Goal: Task Accomplishment & Management: Manage account settings

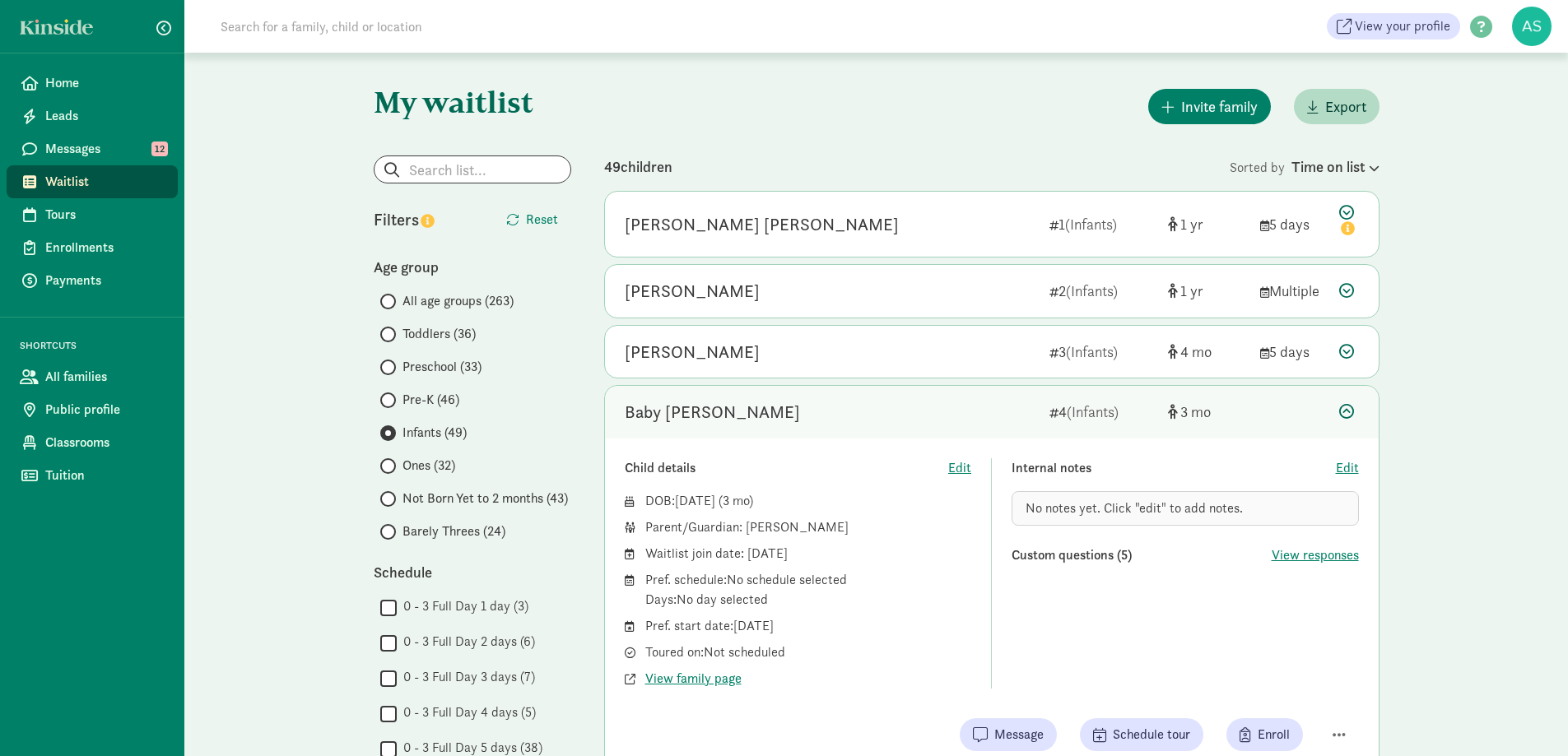
click at [1190, 513] on span "No notes yet. Click "edit" to add notes." at bounding box center [1135, 509] width 217 height 18
click at [1343, 467] on span "Edit" at bounding box center [1348, 468] width 23 height 20
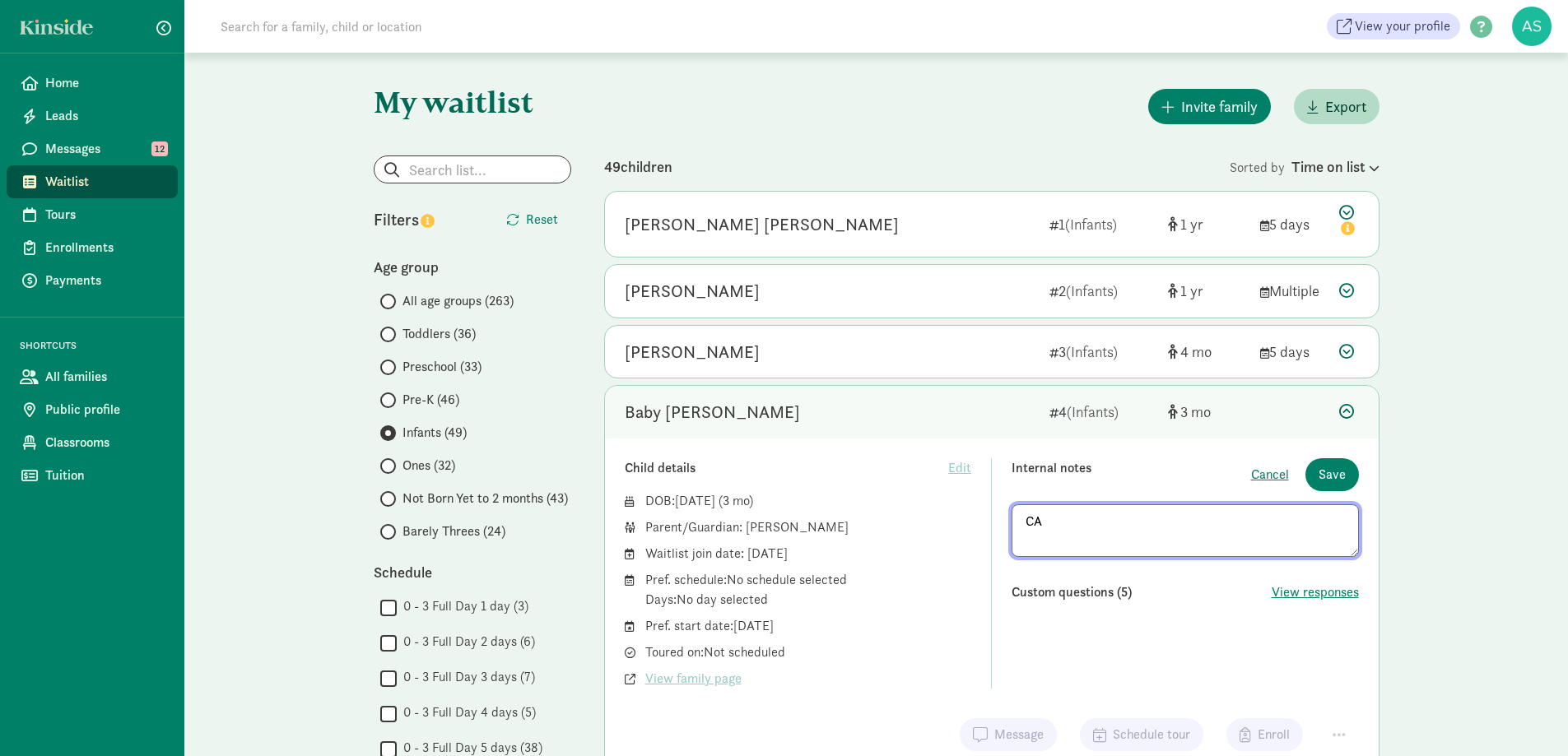
type textarea "C"
type textarea "called/emailed 8/27. gave till eod [DATE]"
click at [1343, 467] on span "Save" at bounding box center [1332, 474] width 27 height 20
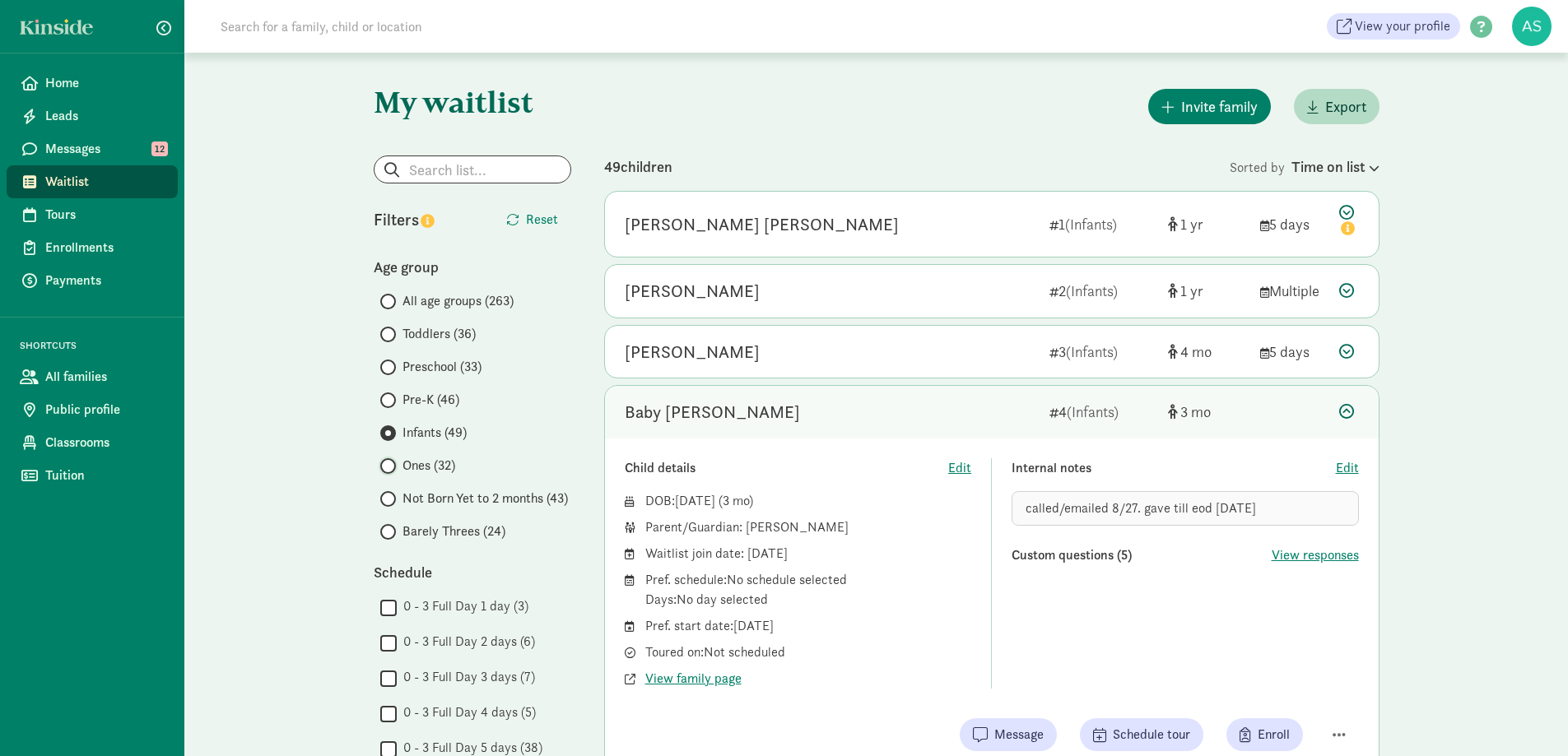
click at [390, 469] on input "Ones (32)" at bounding box center [385, 466] width 11 height 11
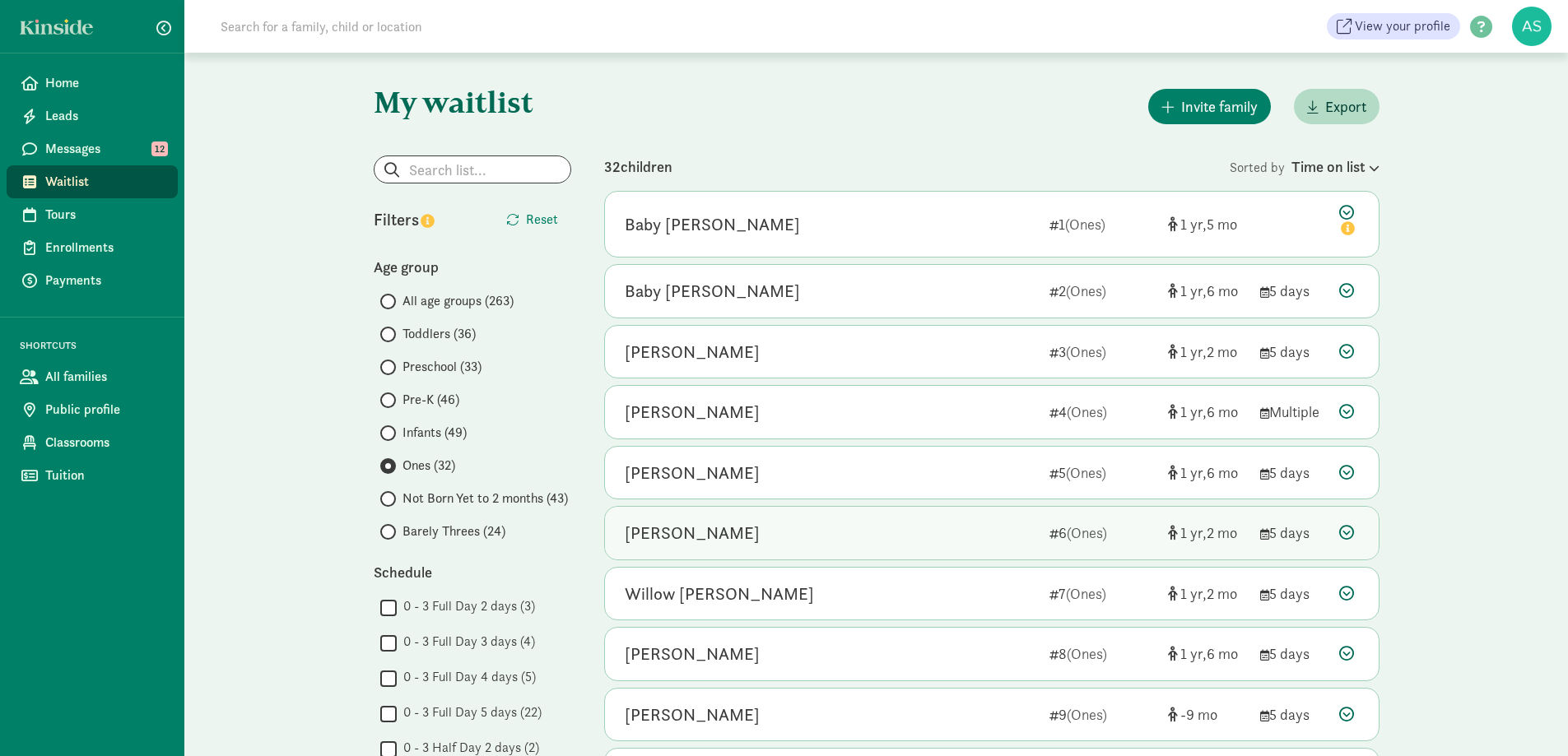
click at [739, 532] on div "[PERSON_NAME]" at bounding box center [830, 533] width 412 height 26
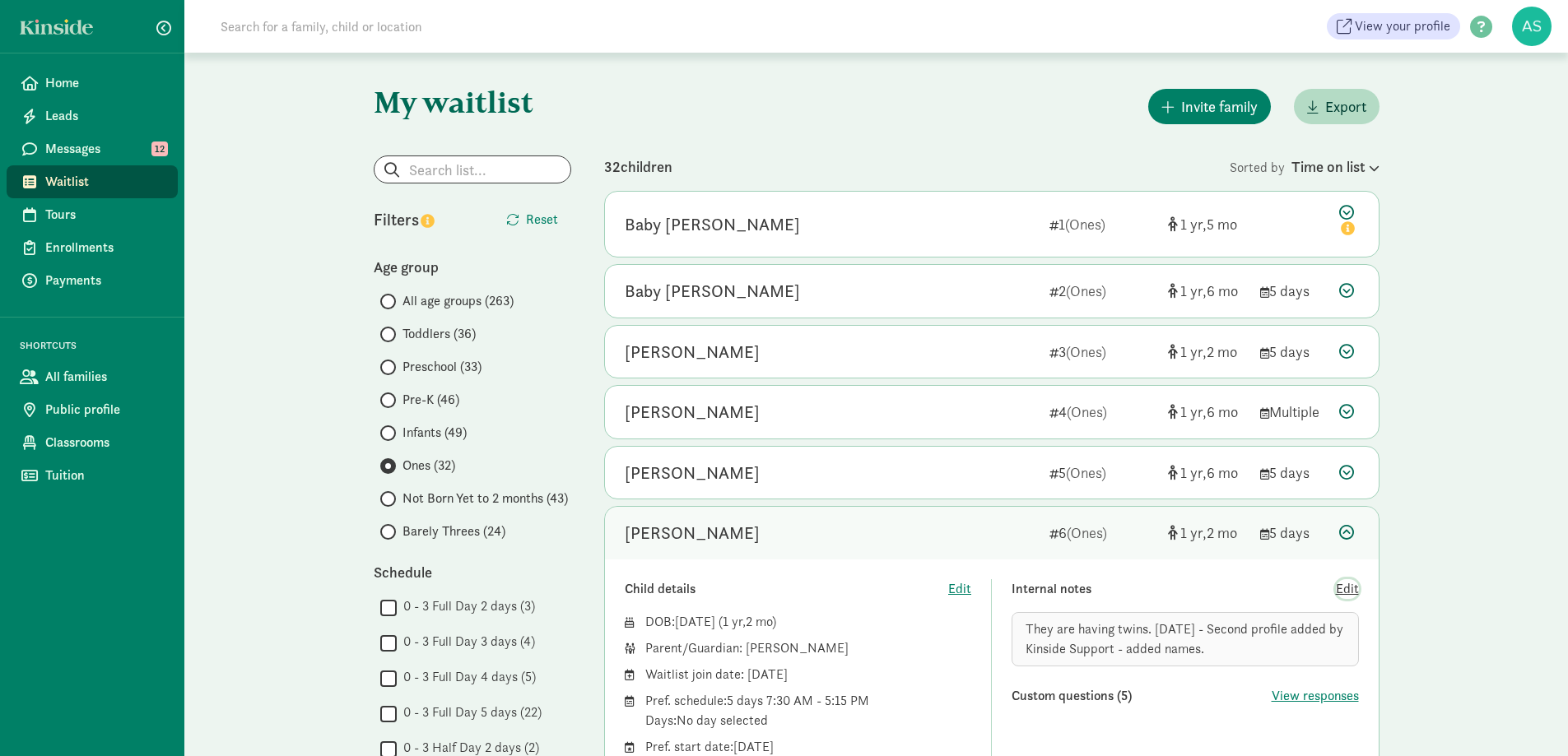
click at [1349, 582] on span "Edit" at bounding box center [1348, 589] width 23 height 20
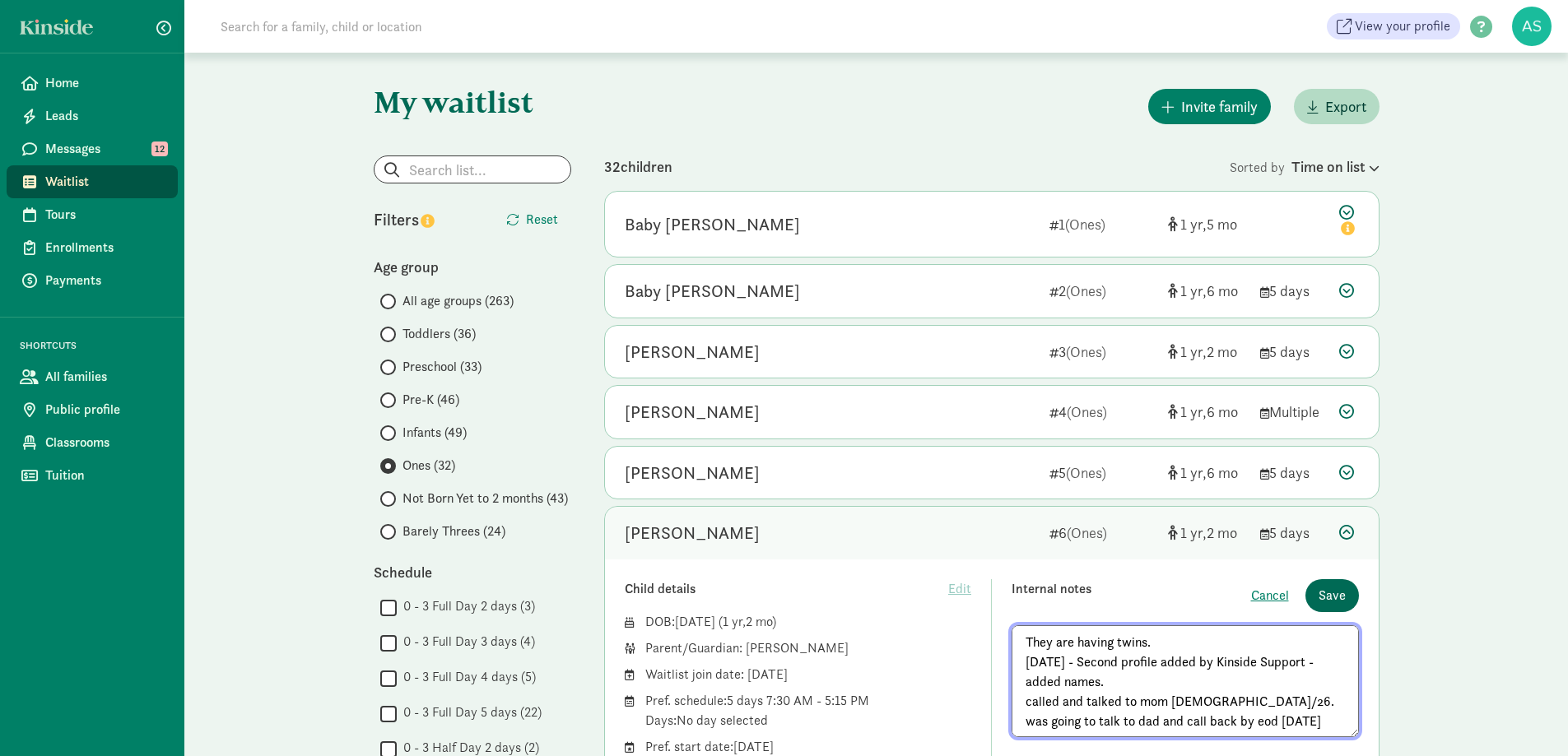
type textarea "They are having twins. [DATE] - Second profile added by Kinside Support - added…"
click at [1327, 588] on span "Save" at bounding box center [1332, 596] width 27 height 20
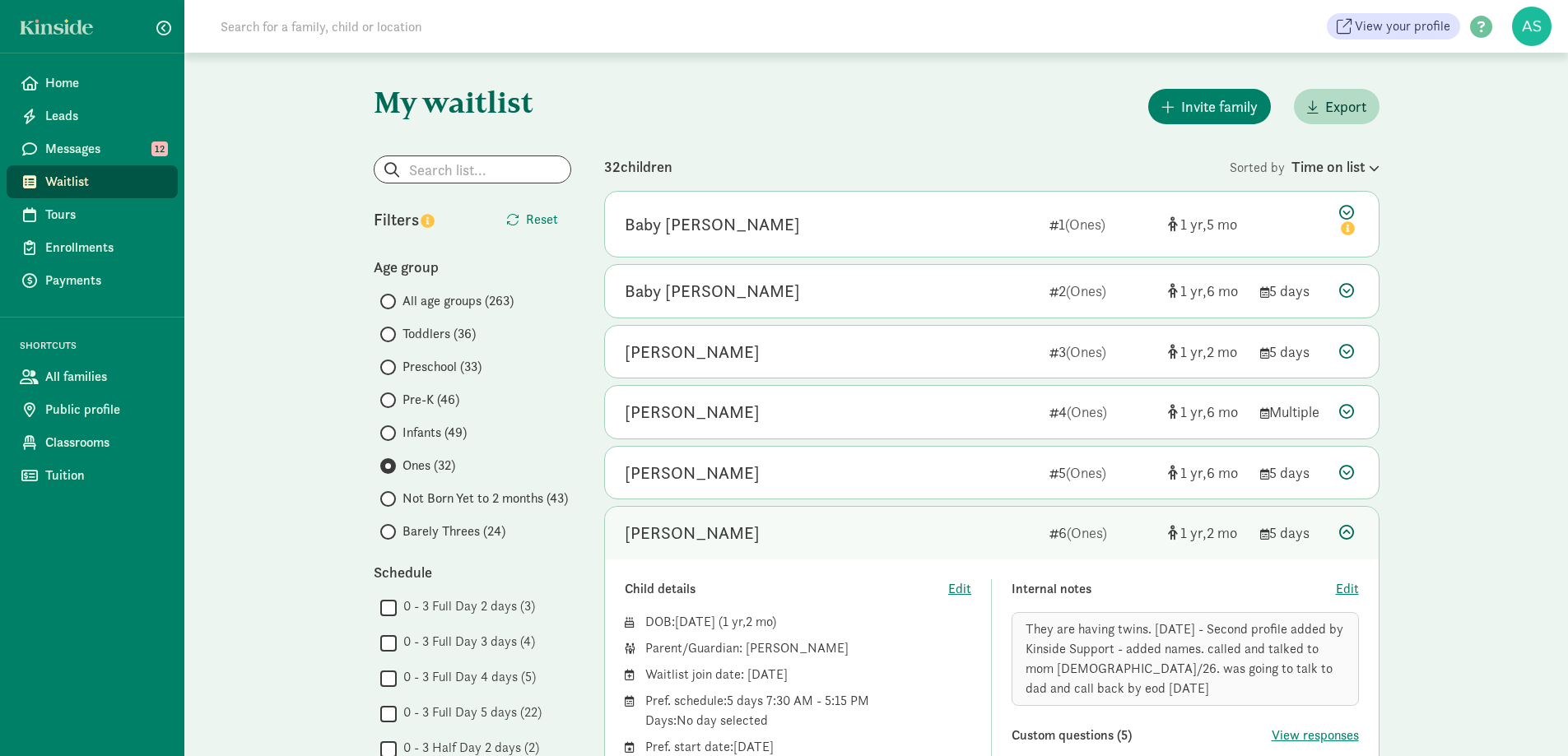
click at [444, 533] on span "Barely Threes (24)" at bounding box center [454, 532] width 103 height 20
click at [391, 533] on input "Barely Threes (24)" at bounding box center [385, 532] width 11 height 11
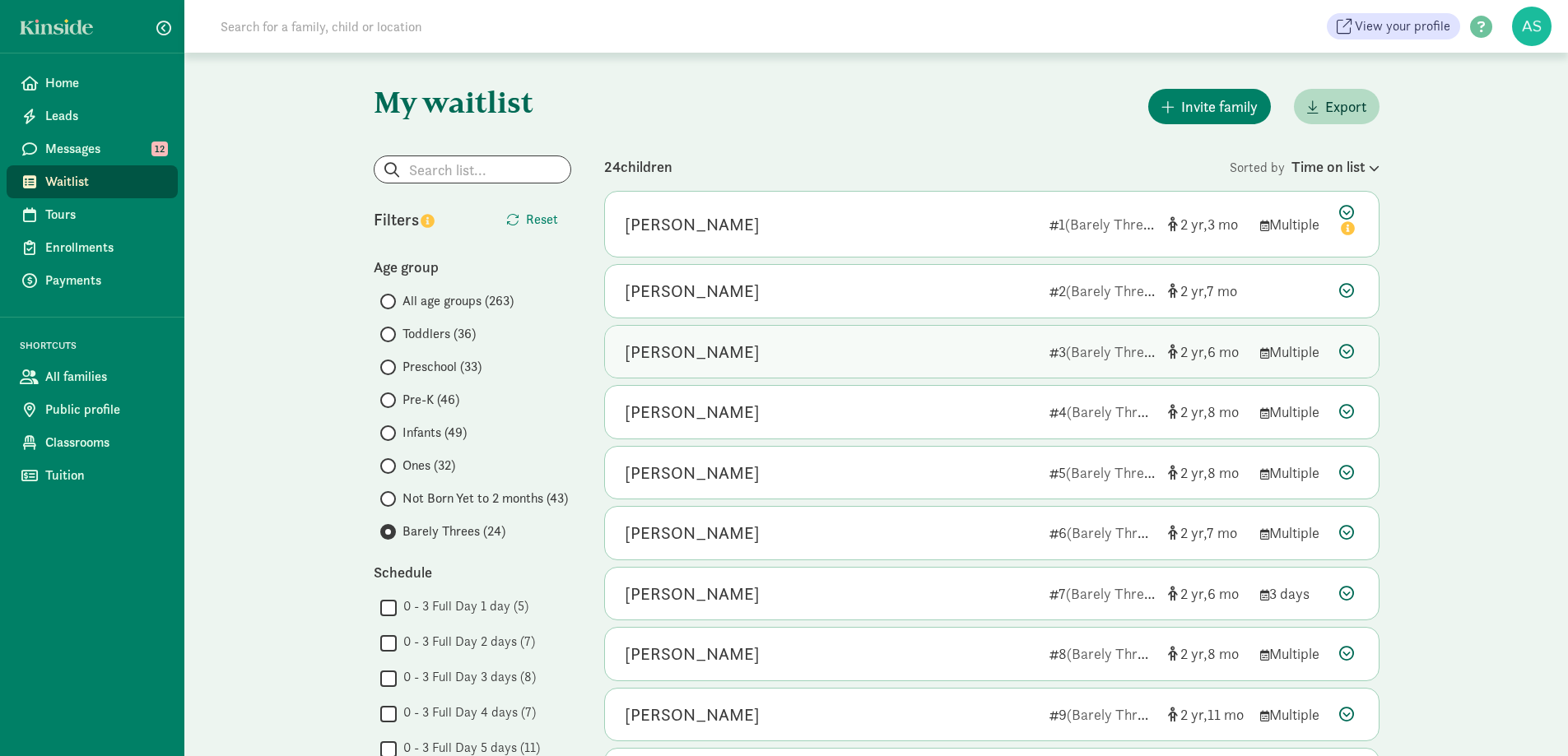
click at [758, 347] on div "[PERSON_NAME]" at bounding box center [830, 352] width 412 height 26
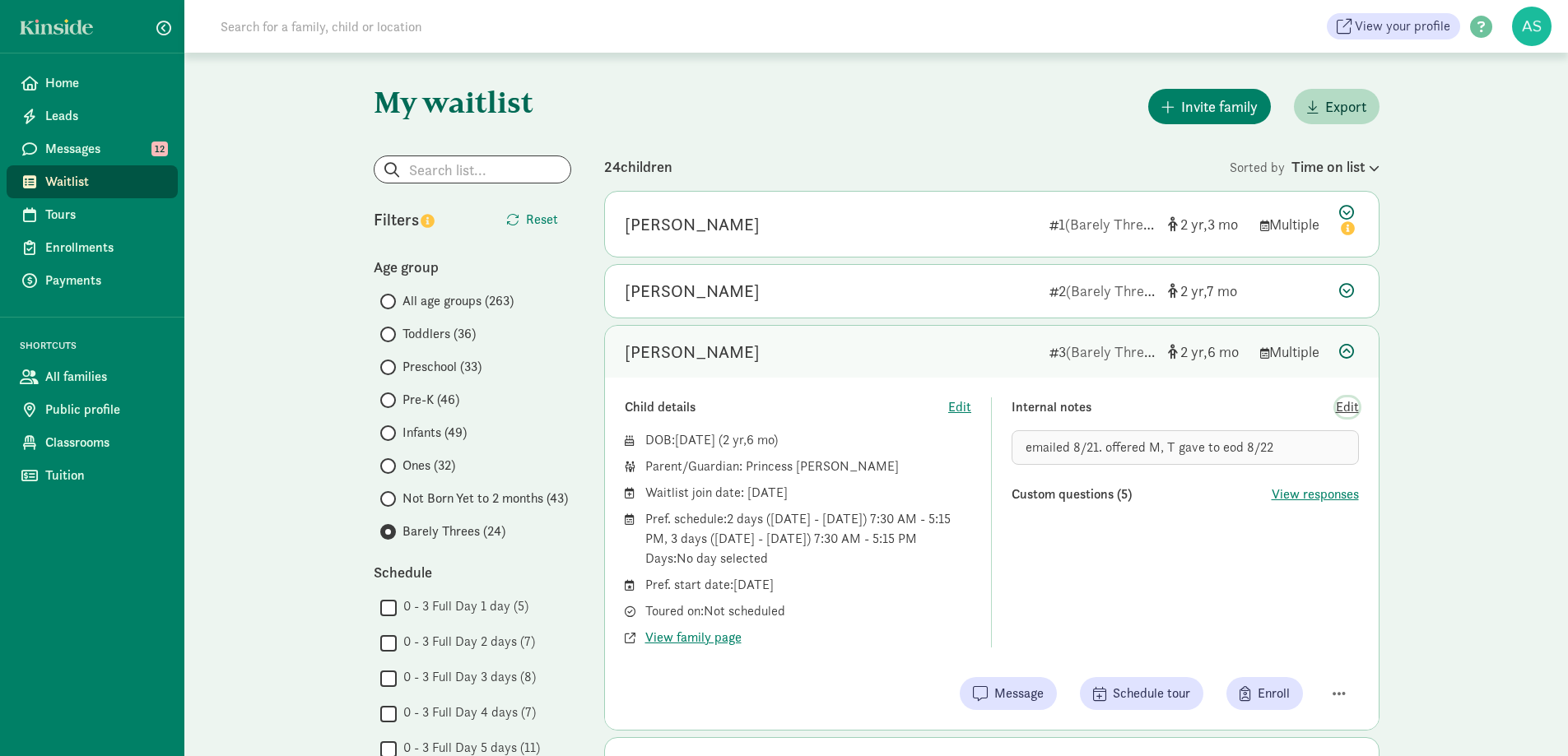
drag, startPoint x: 1343, startPoint y: 405, endPoint x: 1307, endPoint y: 439, distance: 49.5
click at [1343, 405] on span "Edit" at bounding box center [1348, 407] width 23 height 20
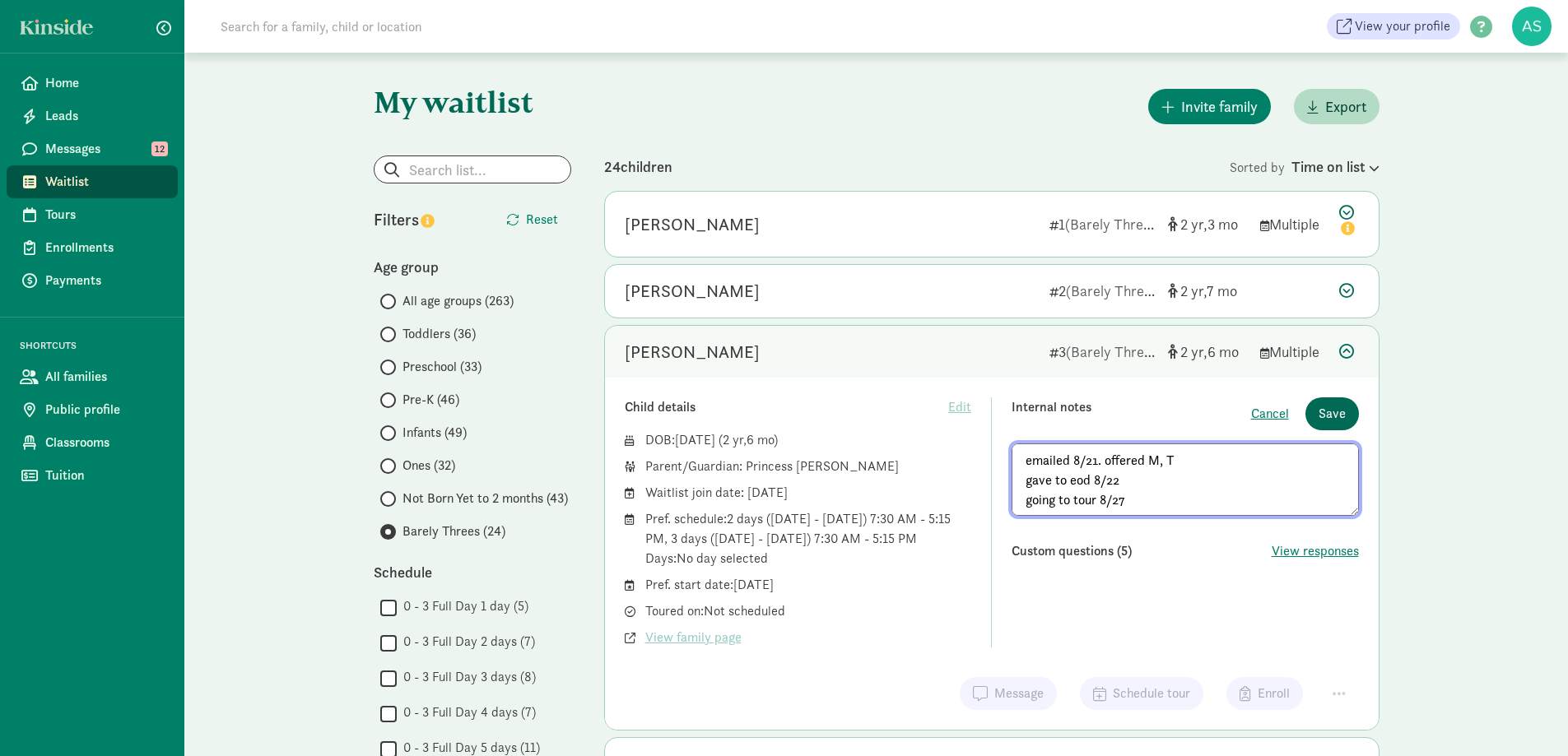
type textarea "emailed 8/21. offered M, T gave to eod 8/22 going to tour 8/27"
click at [1332, 404] on span "Save" at bounding box center [1332, 414] width 27 height 20
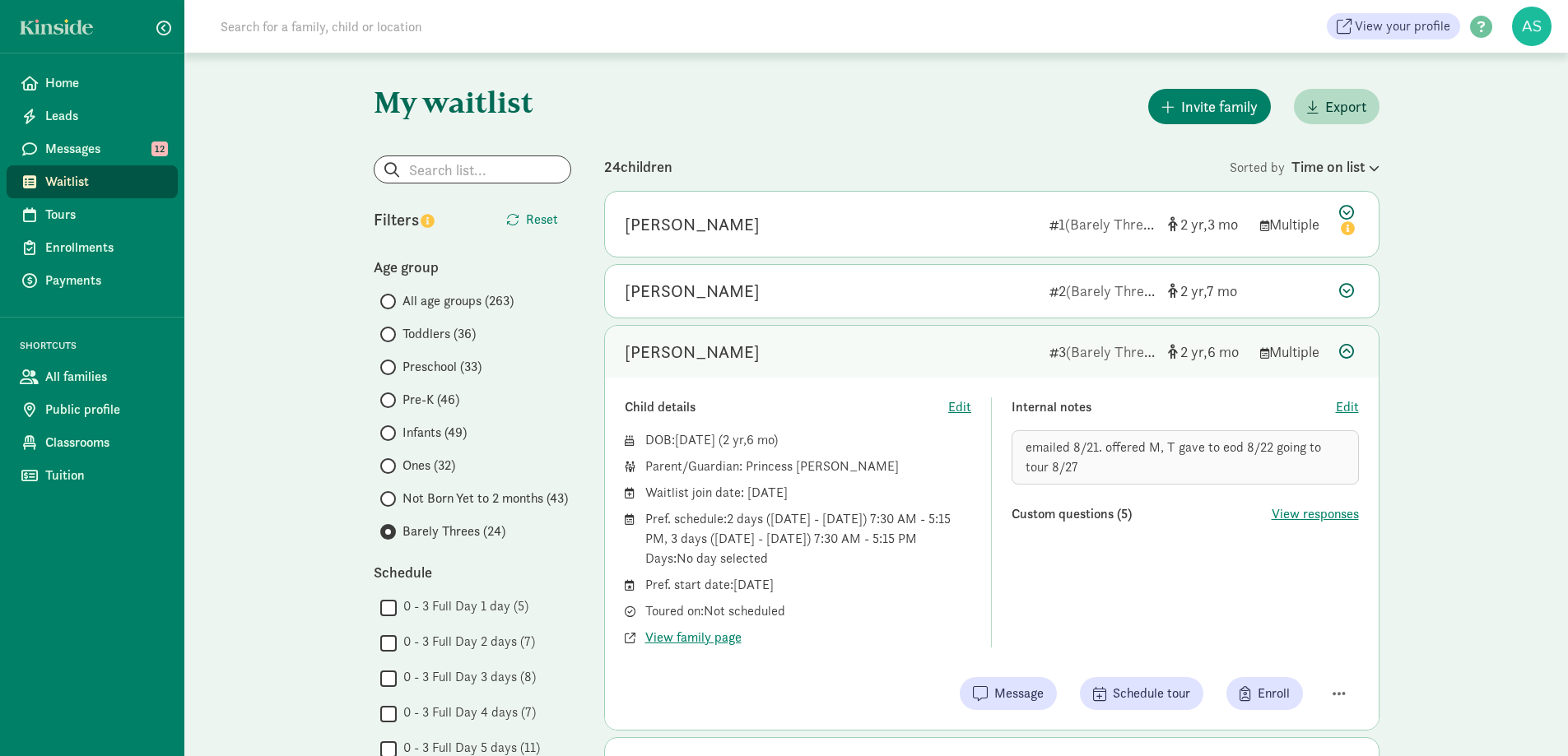
click at [403, 432] on span "Infants (49)" at bounding box center [435, 433] width 65 height 20
click at [391, 432] on input "Infants (49)" at bounding box center [385, 433] width 11 height 11
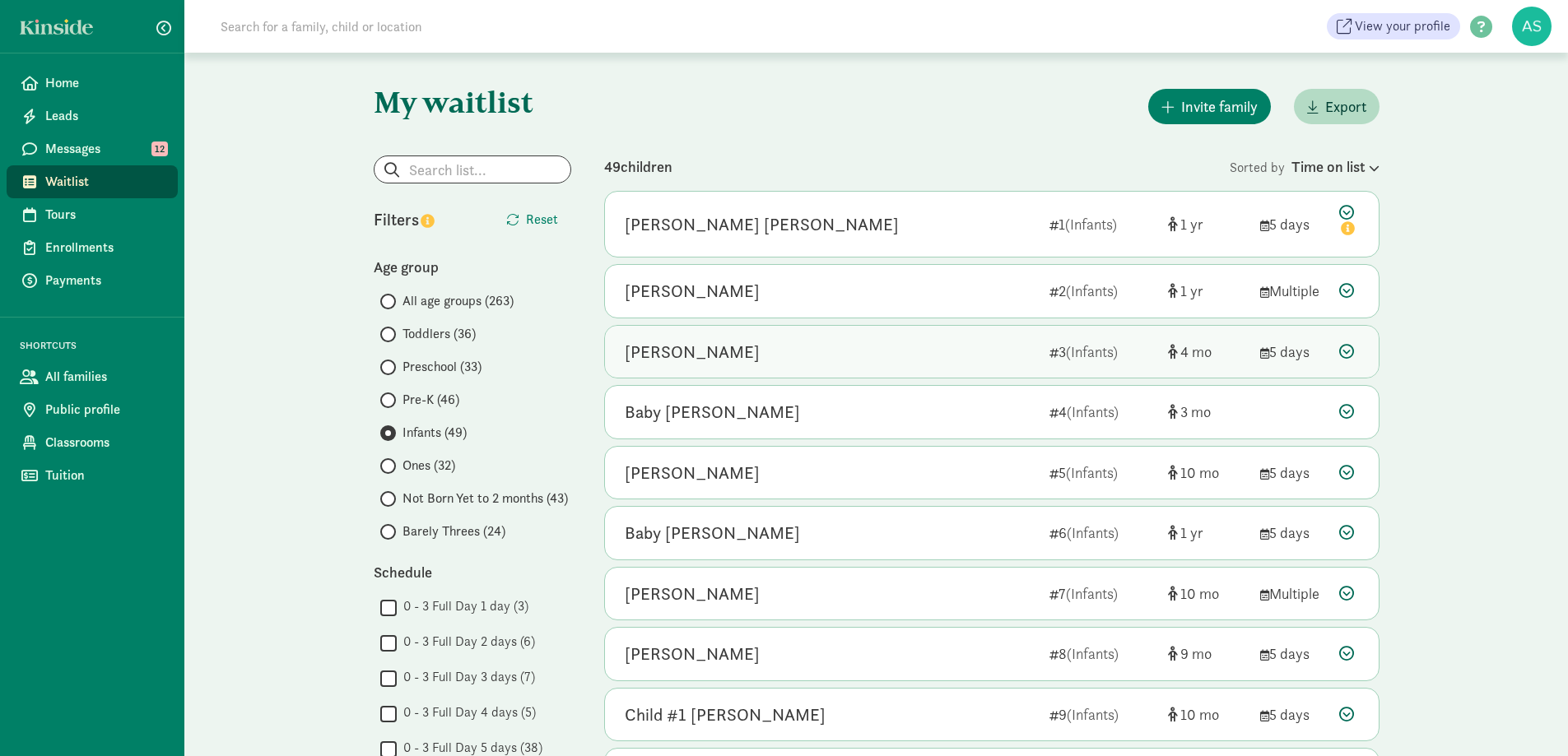
click at [715, 351] on div "[PERSON_NAME]" at bounding box center [693, 352] width 135 height 26
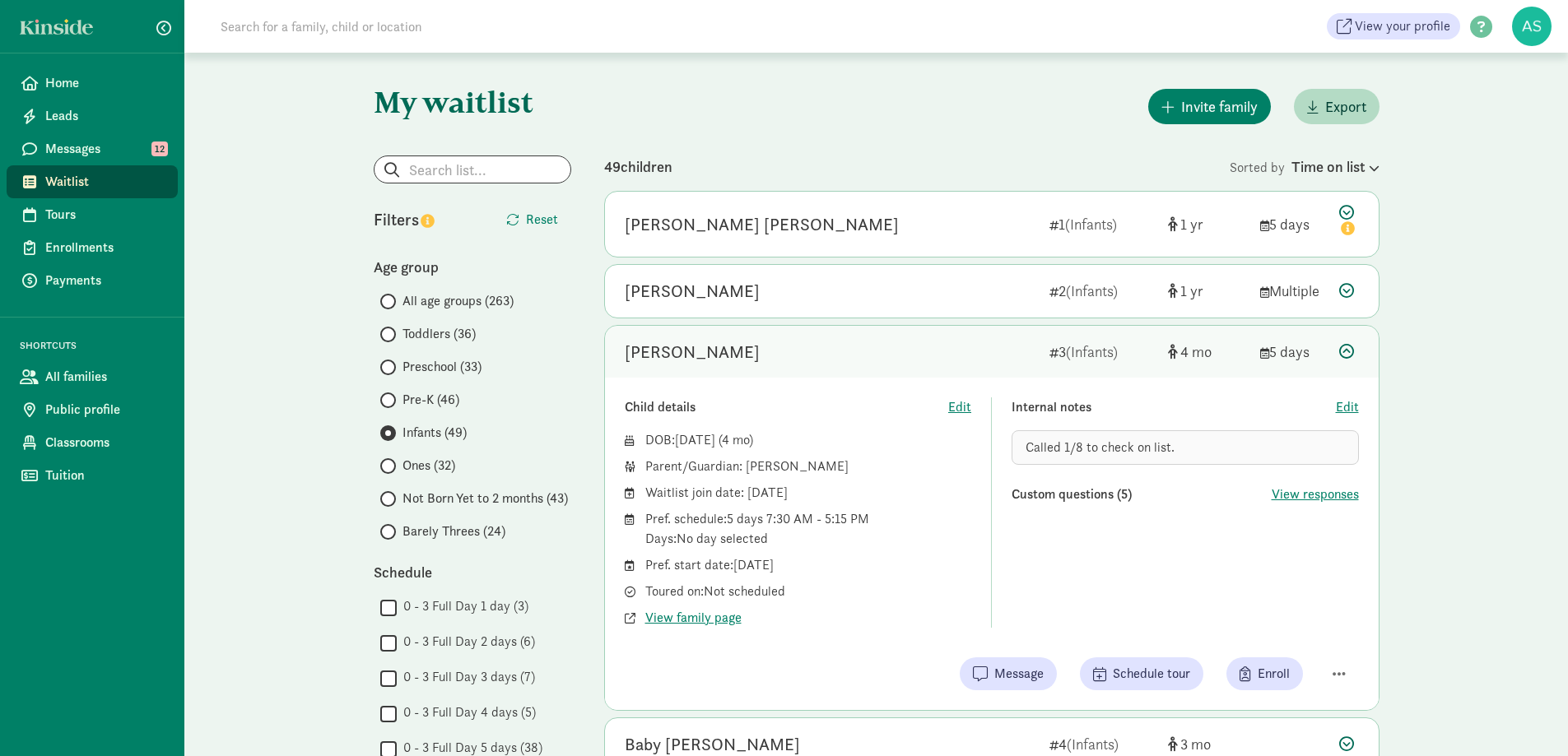
click at [1190, 447] on div "Called 1/8 to check on list." at bounding box center [1185, 447] width 347 height 34
click at [1347, 403] on span "Edit" at bounding box center [1348, 407] width 23 height 20
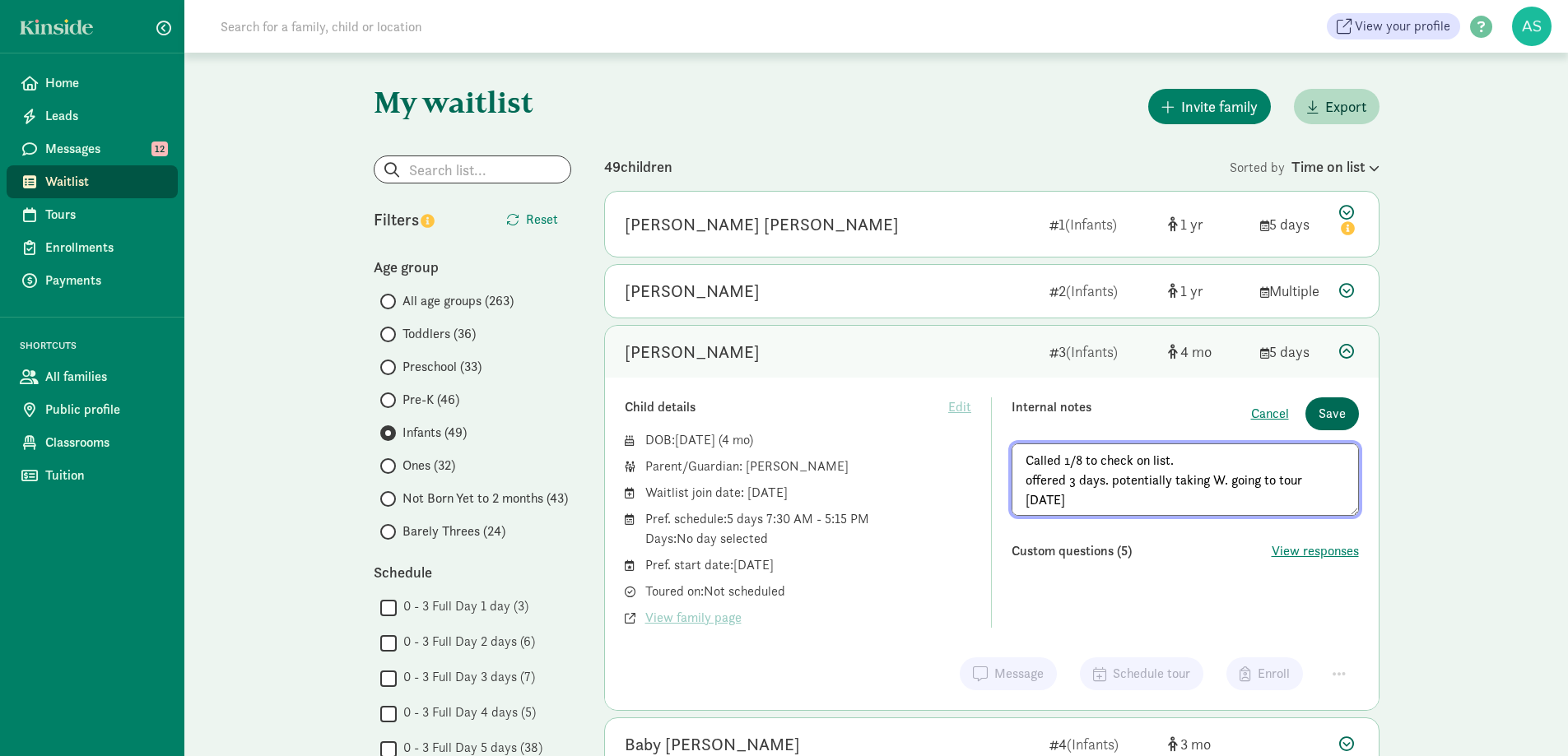
type textarea "Called 1/8 to check on list. offered 3 days. potentially taking W. going to tou…"
click at [1336, 416] on span "Save" at bounding box center [1332, 414] width 27 height 20
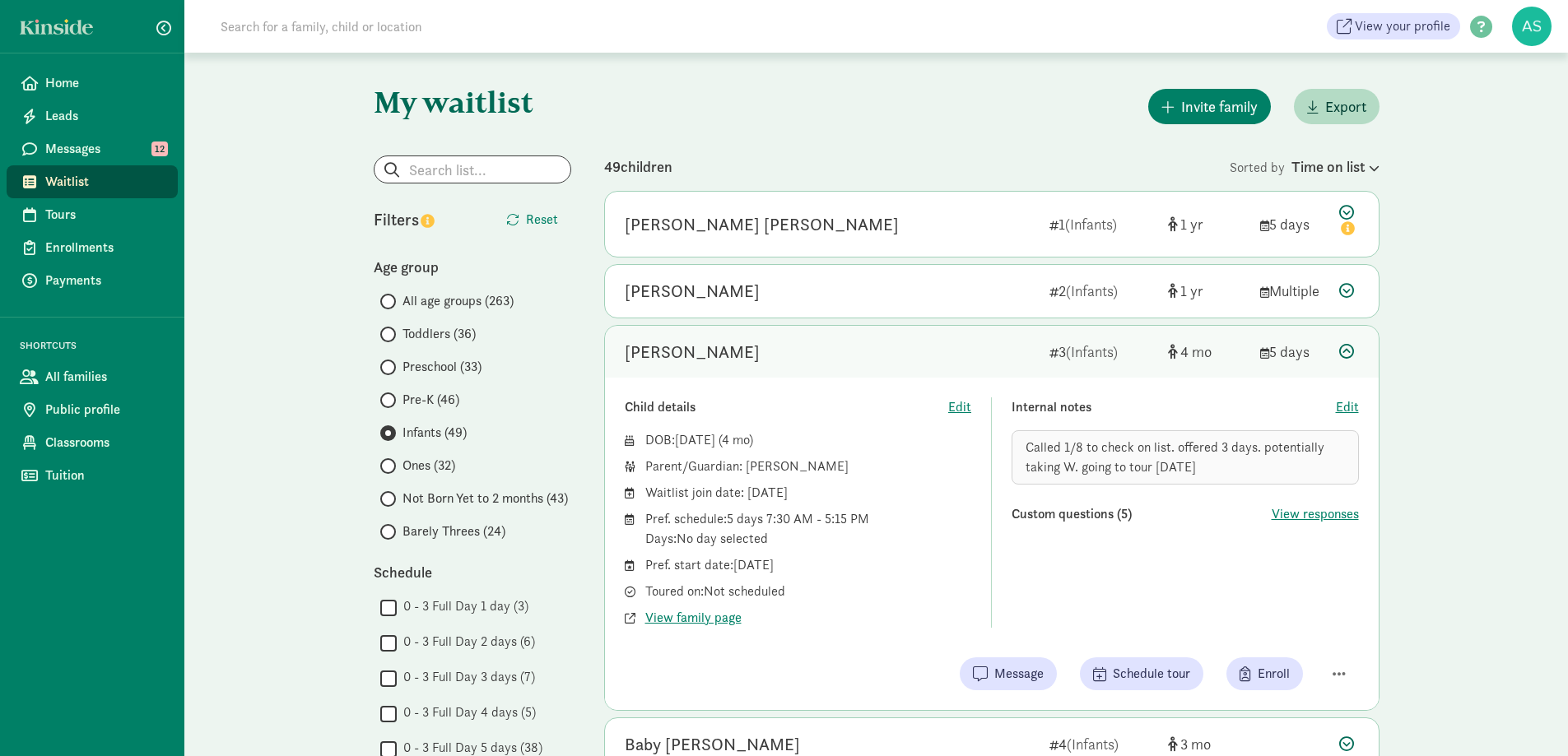
click at [428, 339] on span "Toddlers (36)" at bounding box center [439, 334] width 73 height 20
click at [391, 339] on input "Toddlers (36)" at bounding box center [385, 334] width 11 height 11
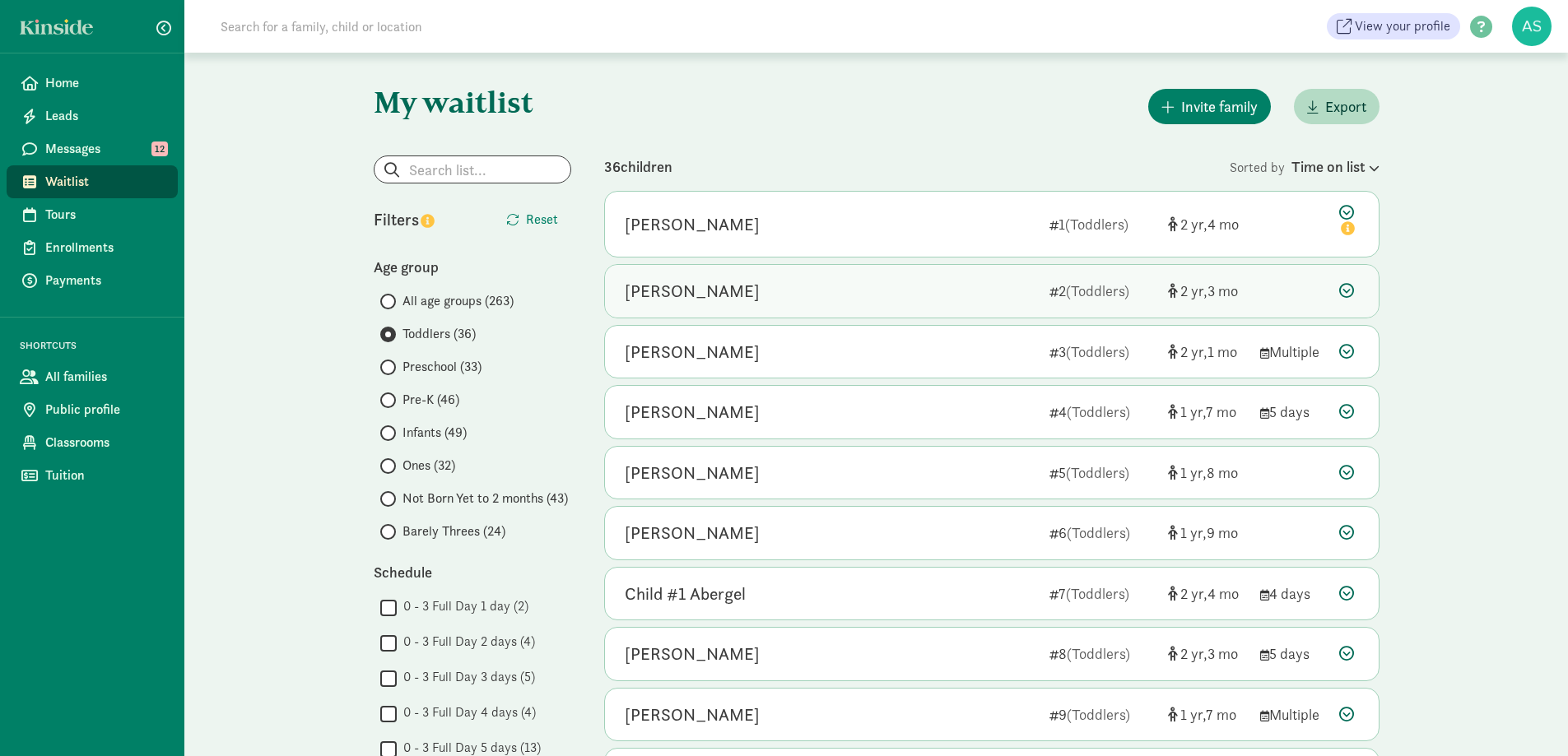
click at [683, 287] on div "[PERSON_NAME]" at bounding box center [693, 290] width 135 height 26
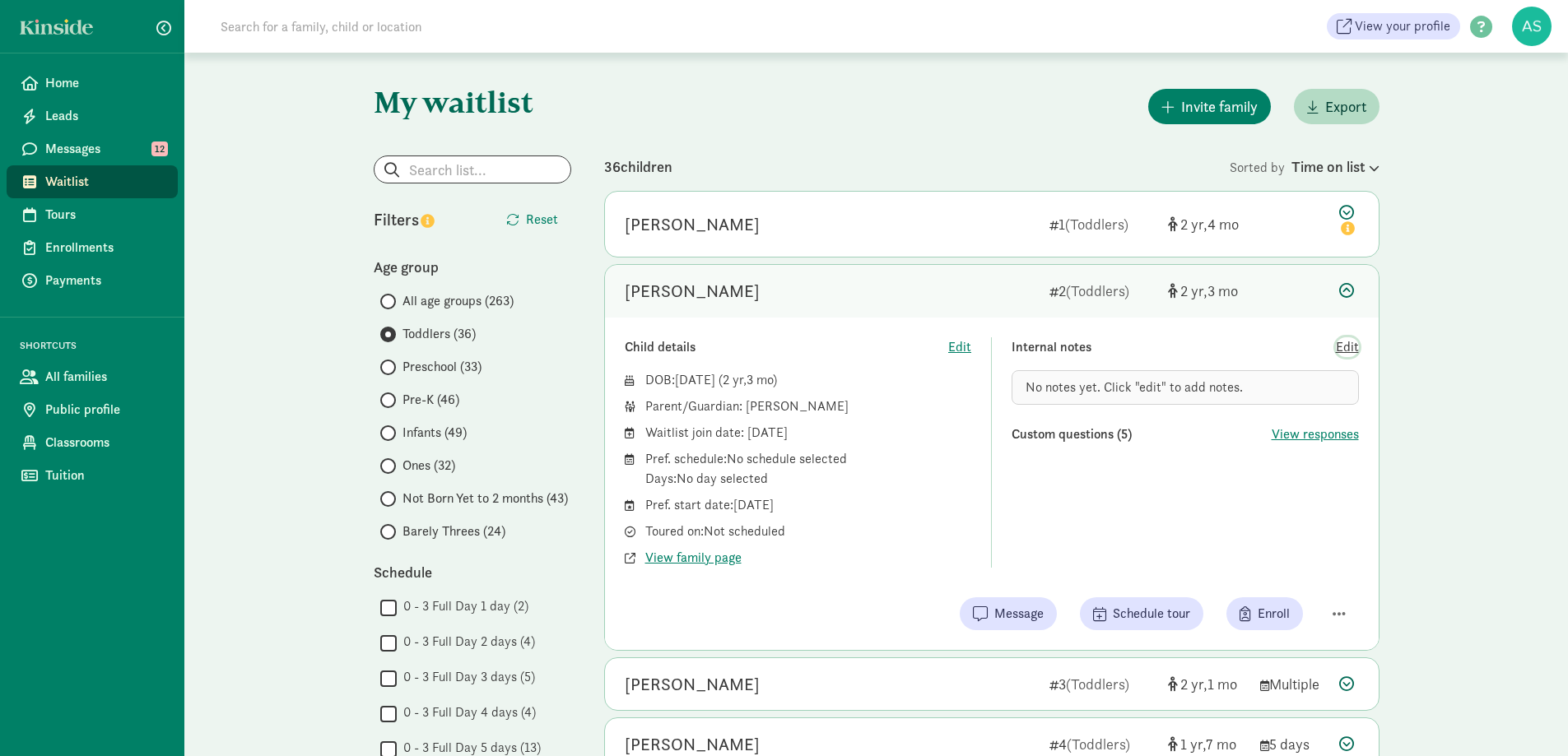
click at [1347, 350] on span "Edit" at bounding box center [1348, 347] width 23 height 20
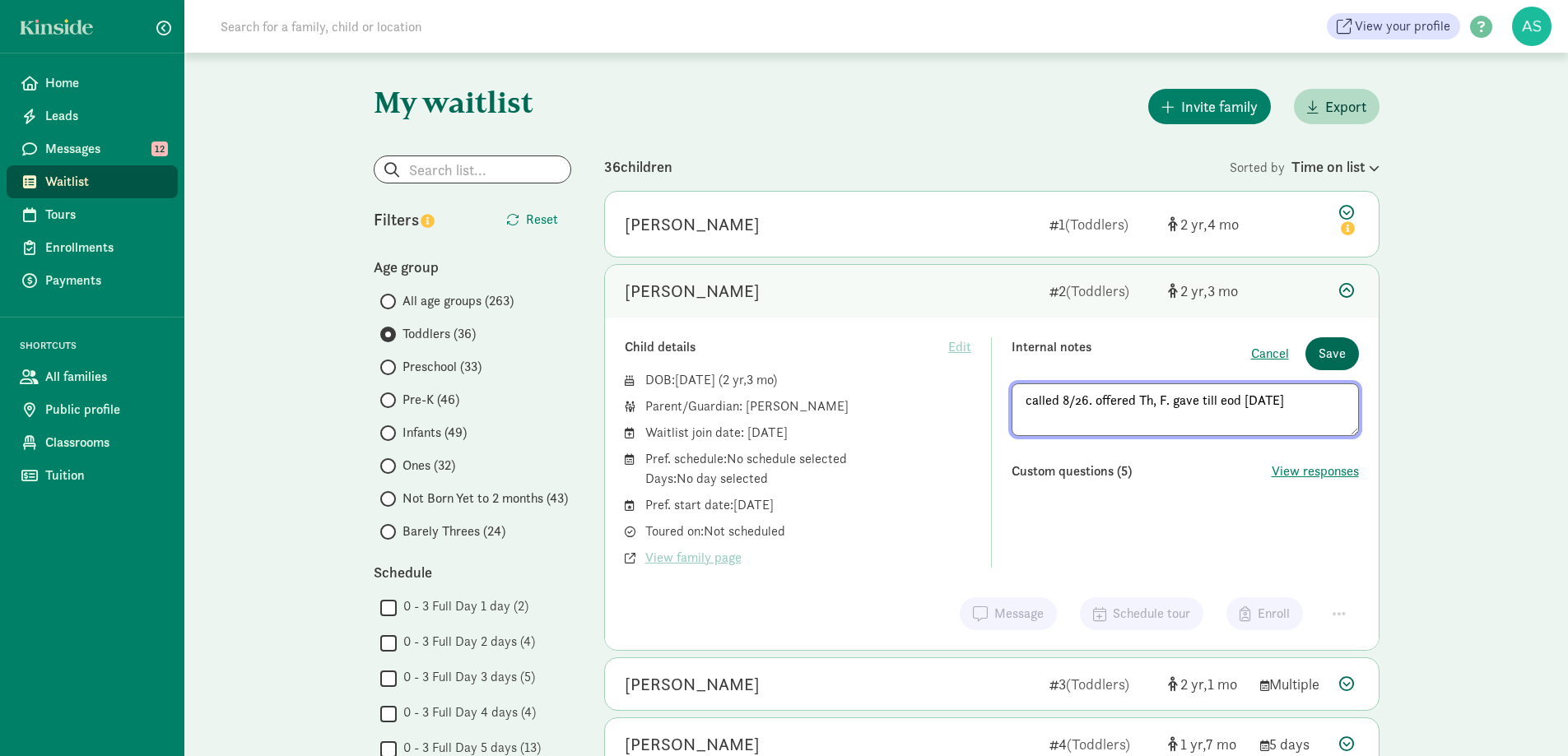
type textarea "called 8/26. offered Th, F. gave till eod [DATE]"
click at [1331, 351] on span "Save" at bounding box center [1332, 354] width 27 height 20
